Goal: Transaction & Acquisition: Purchase product/service

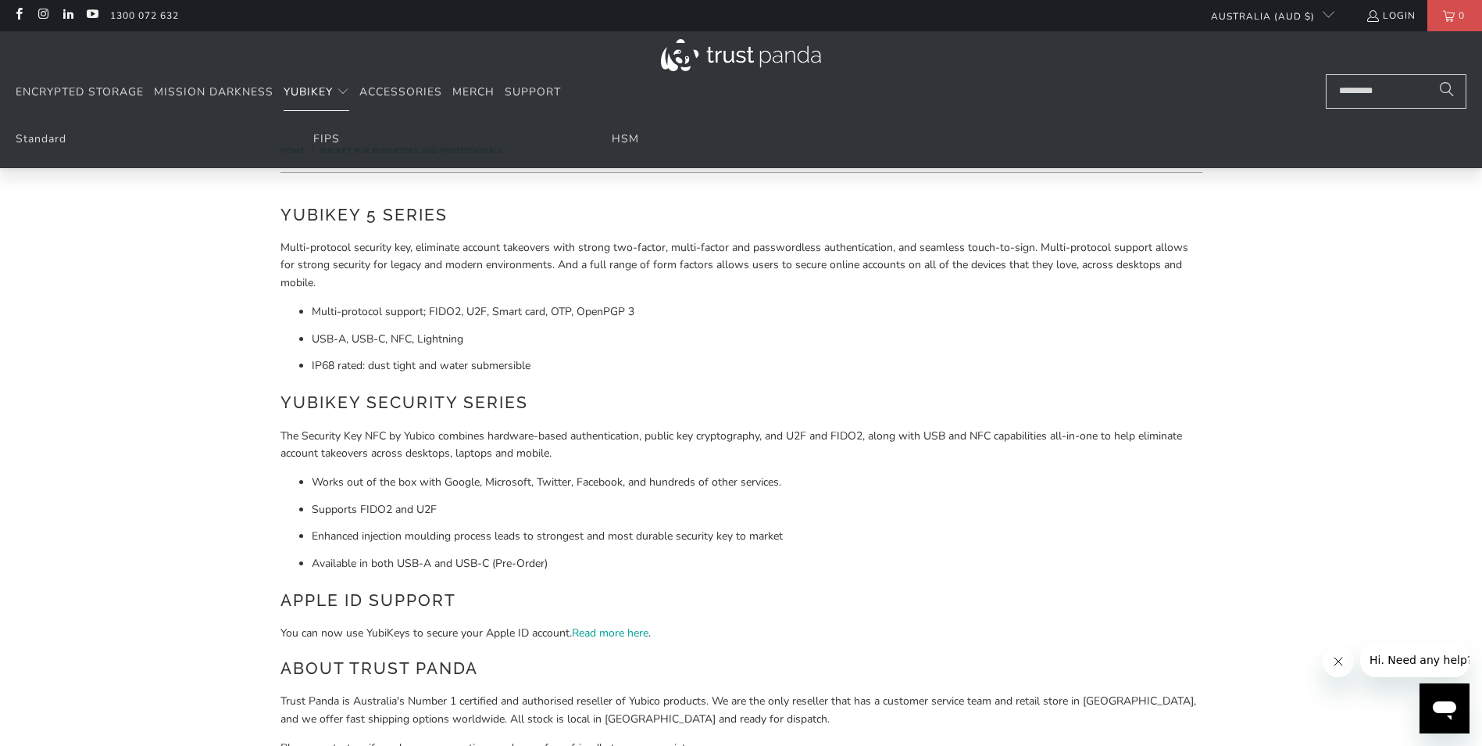
click at [320, 91] on span "YubiKey" at bounding box center [308, 91] width 49 height 15
click at [50, 133] on link "Standard" at bounding box center [41, 138] width 51 height 15
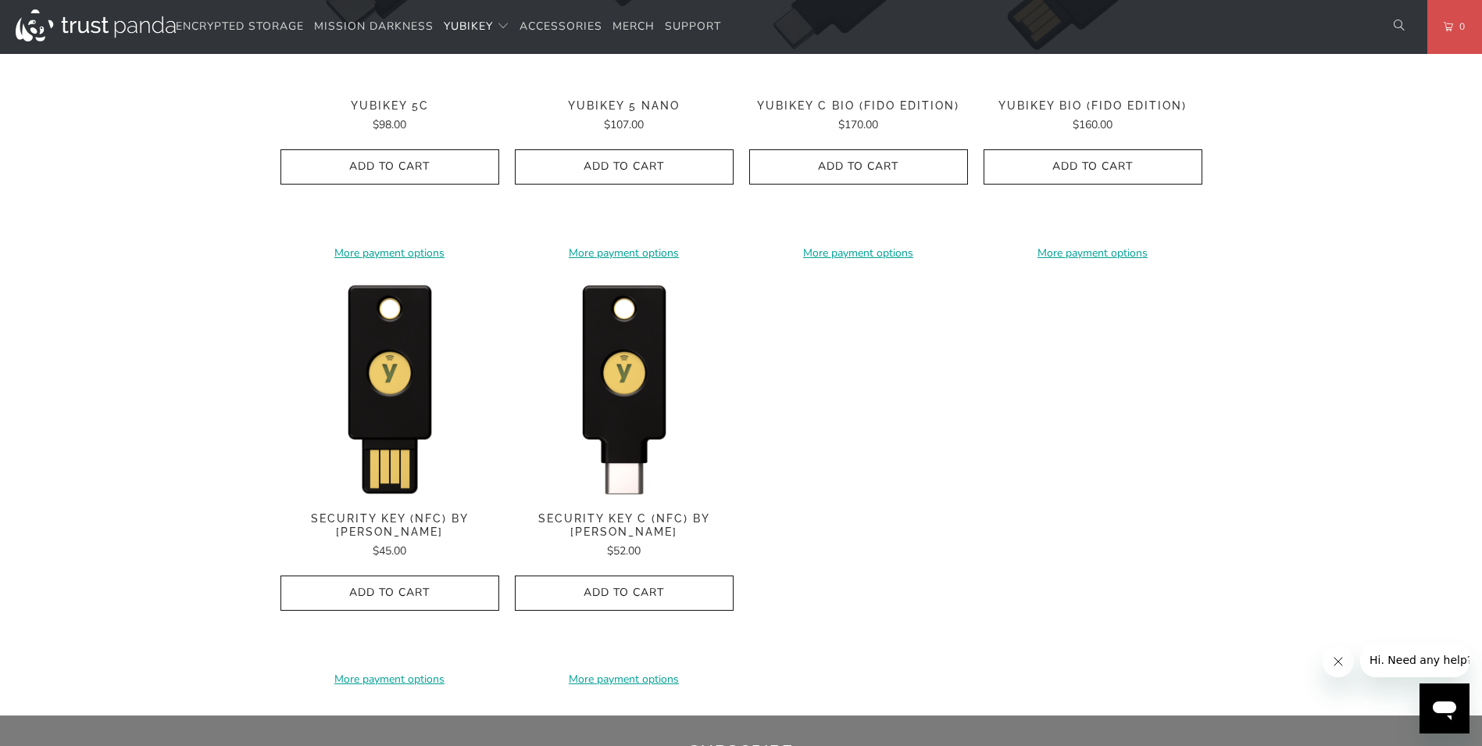
scroll to position [1407, 0]
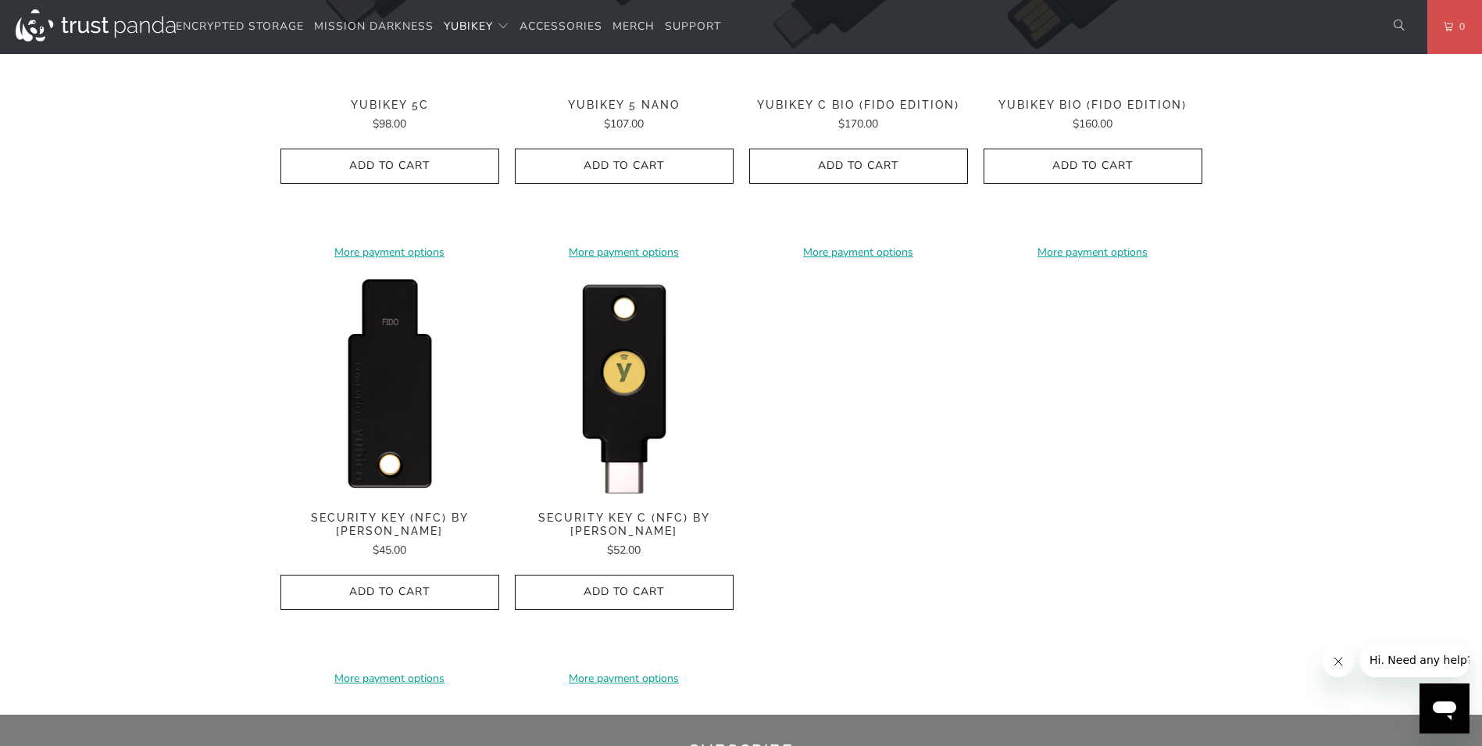
click at [406, 457] on img at bounding box center [390, 386] width 219 height 219
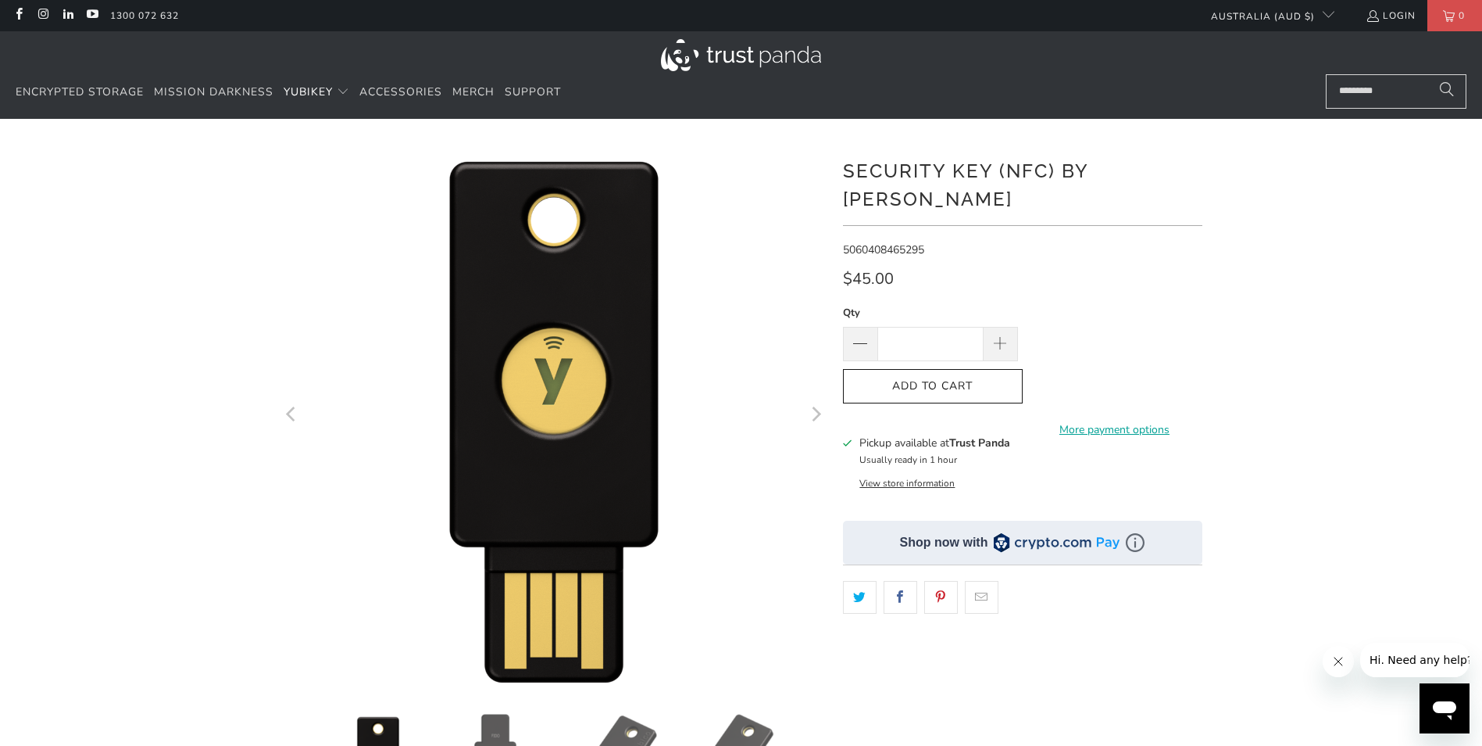
drag, startPoint x: 951, startPoint y: 312, endPoint x: 896, endPoint y: 310, distance: 54.7
click at [896, 327] on input "*" at bounding box center [931, 344] width 106 height 34
type input "*"
click at [963, 380] on span "Add to Cart" at bounding box center [933, 386] width 147 height 13
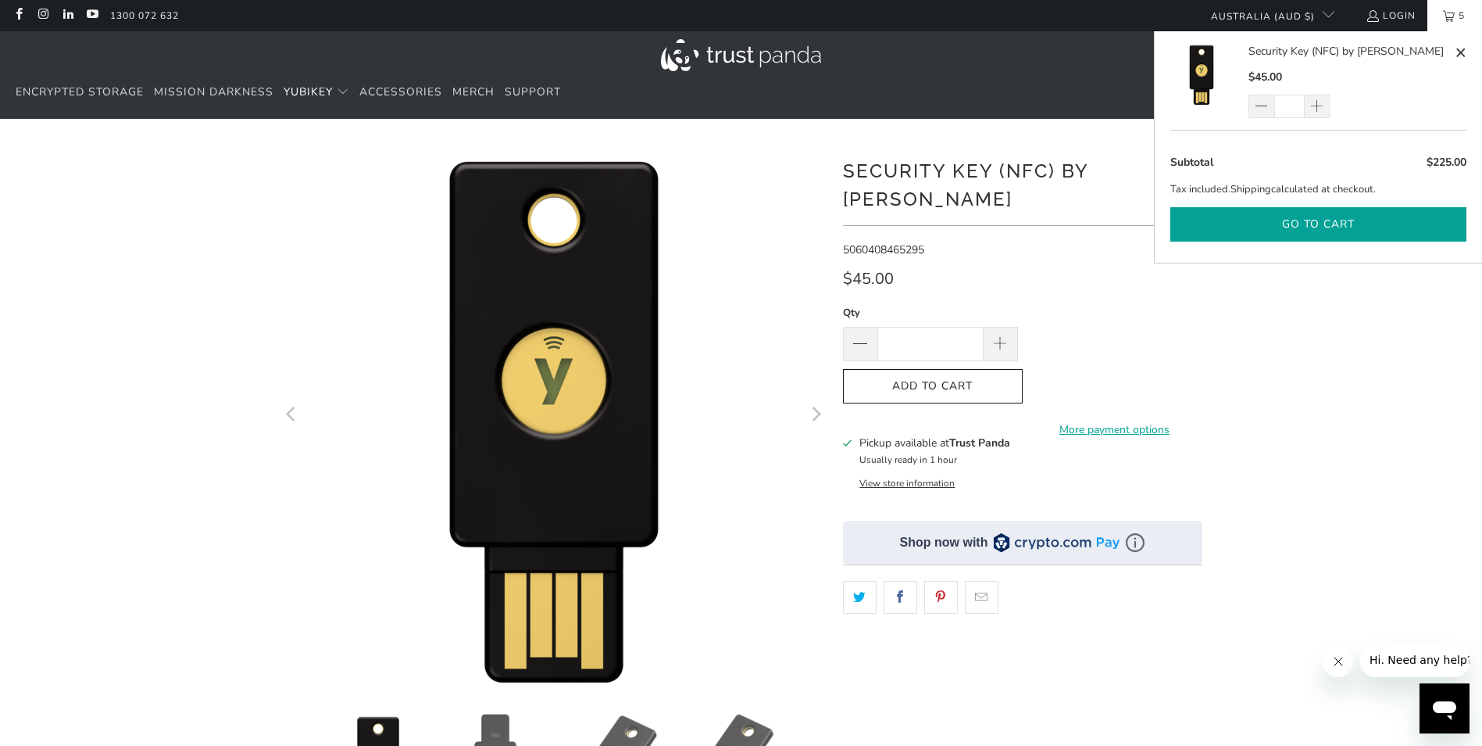
click at [1331, 227] on button "Go to cart" at bounding box center [1319, 224] width 296 height 35
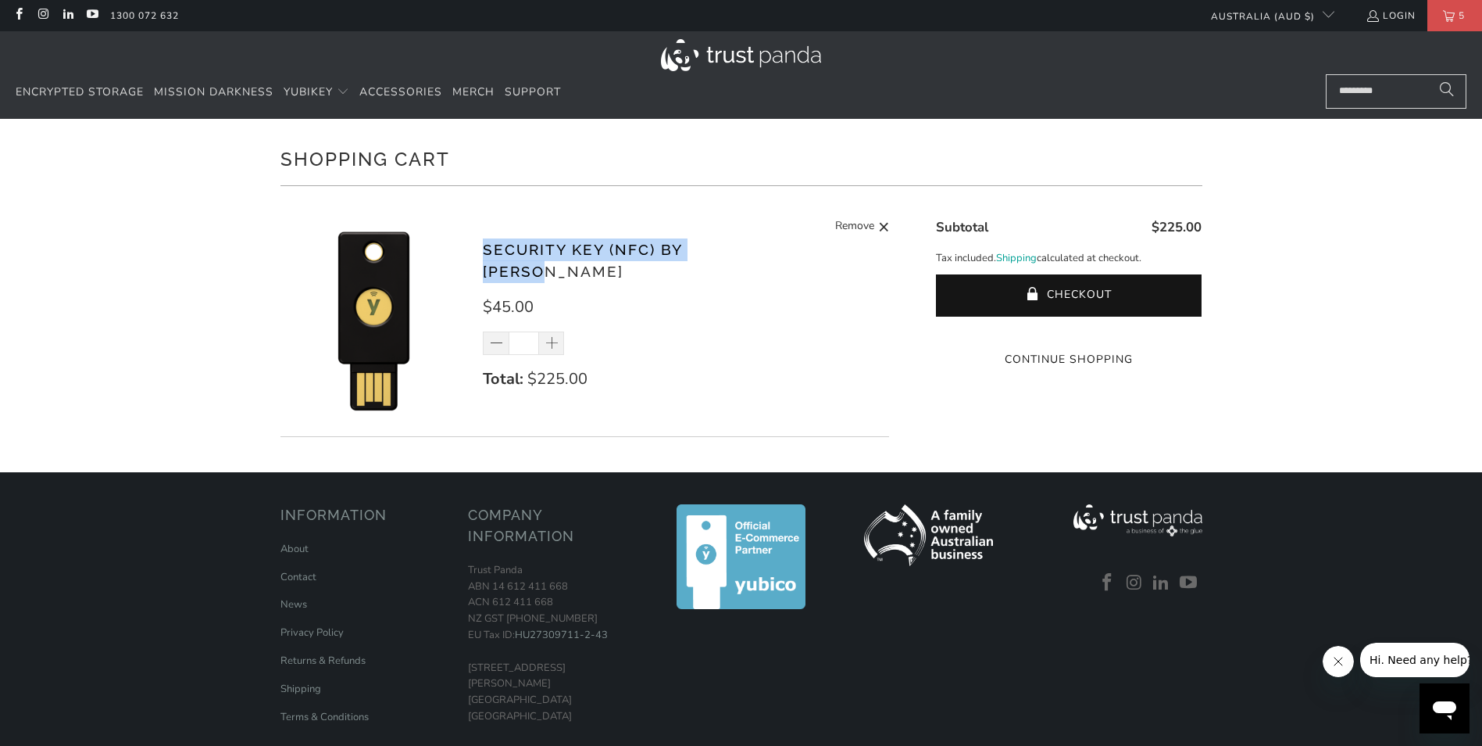
drag, startPoint x: 477, startPoint y: 257, endPoint x: 758, endPoint y: 260, distance: 281.4
click at [758, 260] on div "Security Key (NFC) by [PERSON_NAME] $45.00 * Total: $225.00 Remove" at bounding box center [586, 322] width 610 height 227
copy link "Security Key (NFC) by [PERSON_NAME]"
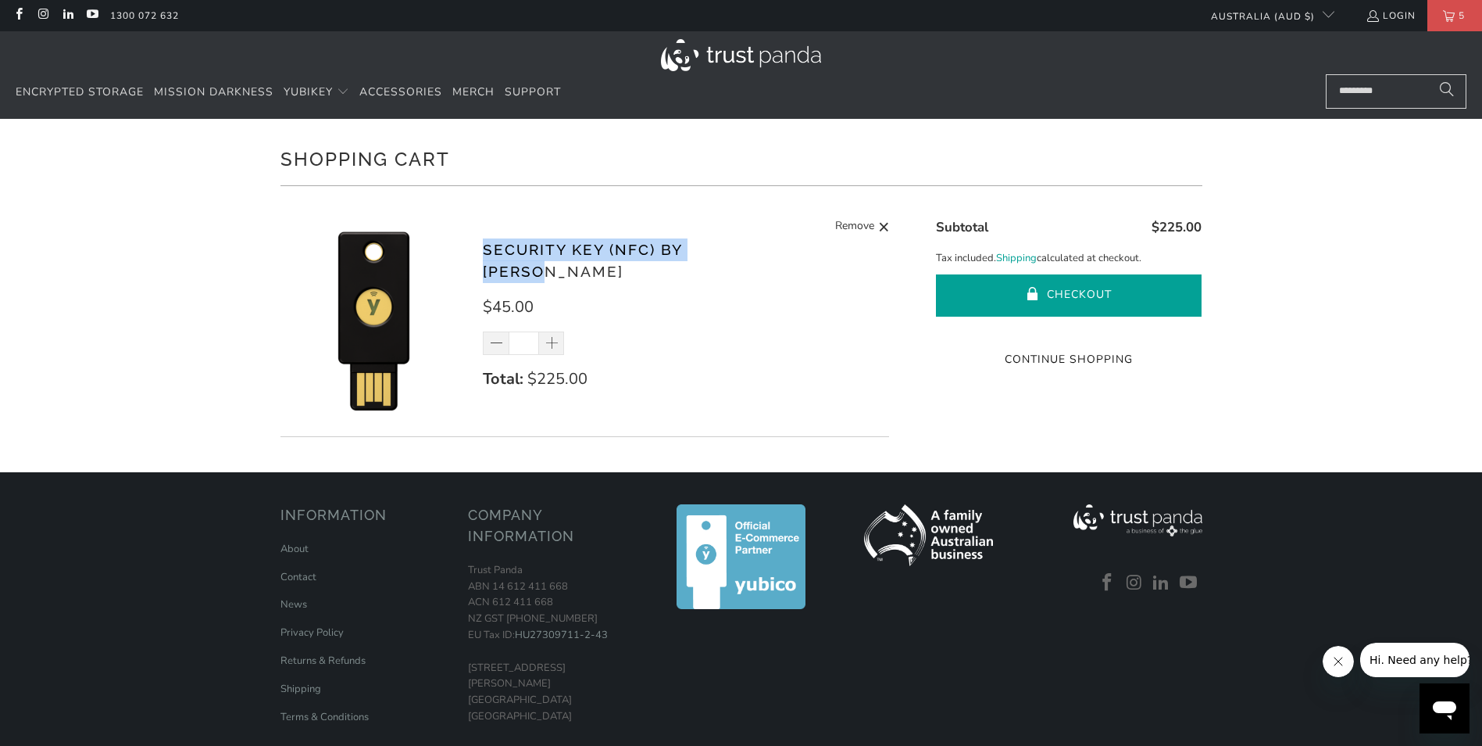
click at [1071, 296] on button "Checkout" at bounding box center [1069, 295] width 266 height 42
